Goal: Check status: Check status

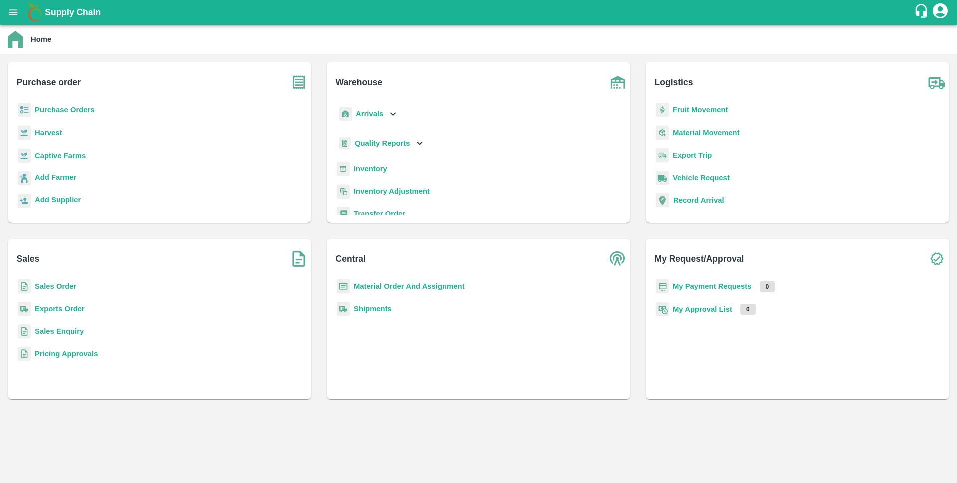
click at [65, 284] on b "Sales Order" at bounding box center [55, 286] width 41 height 8
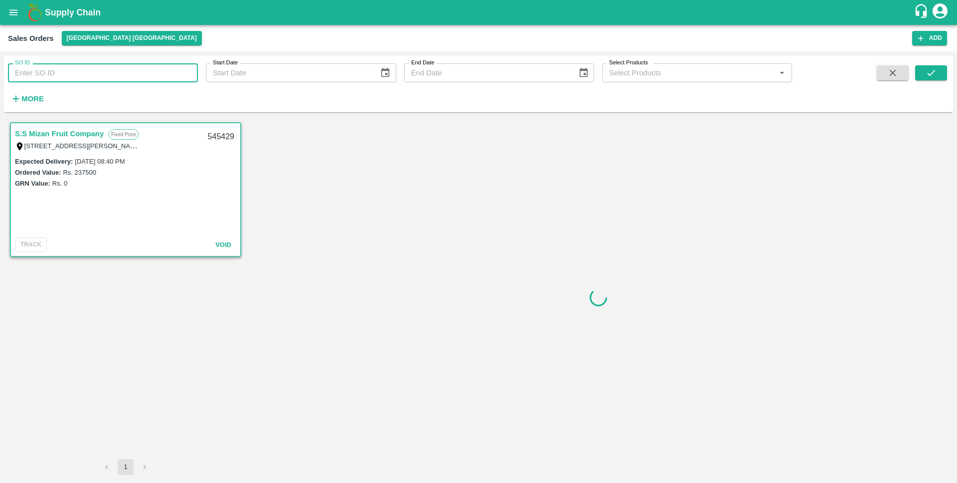
click at [131, 76] on input "SO ID" at bounding box center [103, 72] width 190 height 19
paste input "599308"
type input "599308"
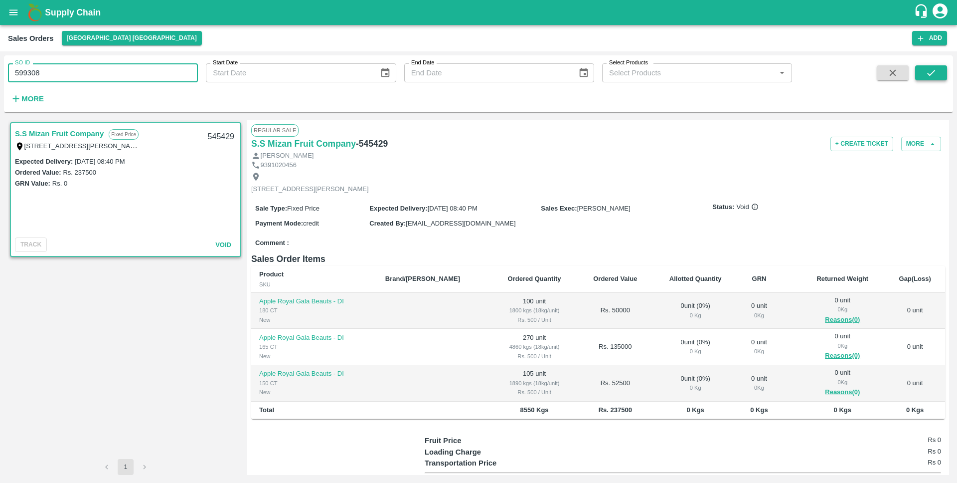
click at [938, 74] on button "submit" at bounding box center [931, 72] width 32 height 15
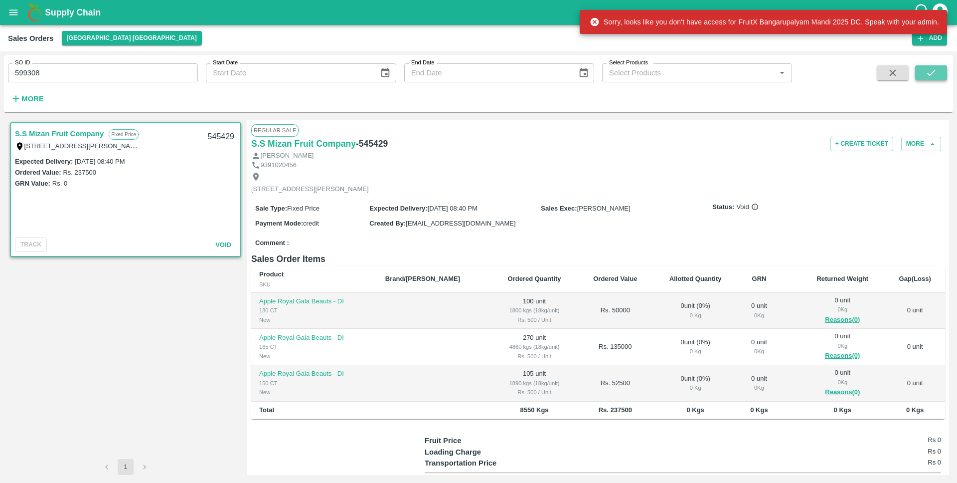
click at [938, 74] on button "submit" at bounding box center [931, 72] width 32 height 15
